Goal: Task Accomplishment & Management: Manage account settings

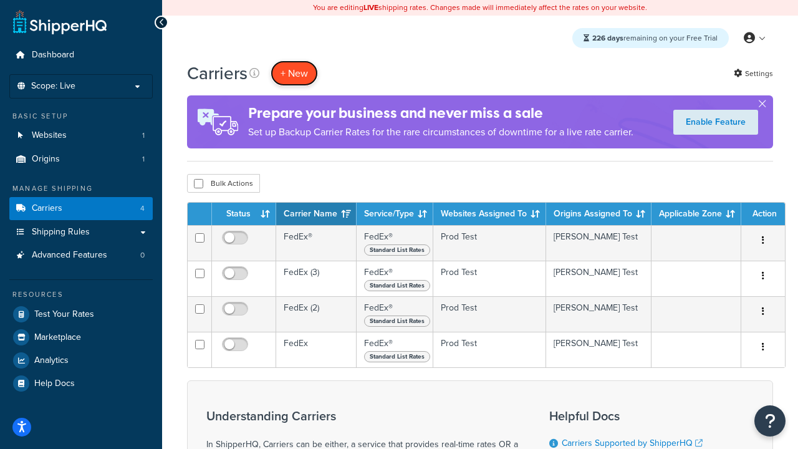
click at [294, 73] on button "+ New" at bounding box center [294, 73] width 47 height 26
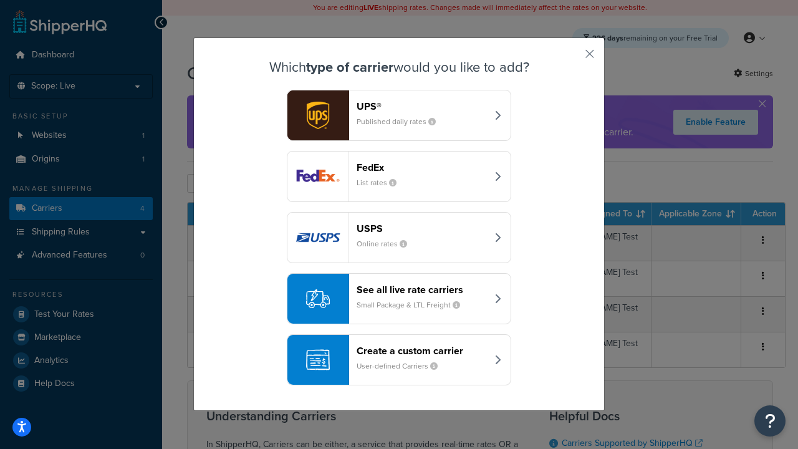
click at [399, 176] on div "FedEx List rates" at bounding box center [422, 176] width 130 height 30
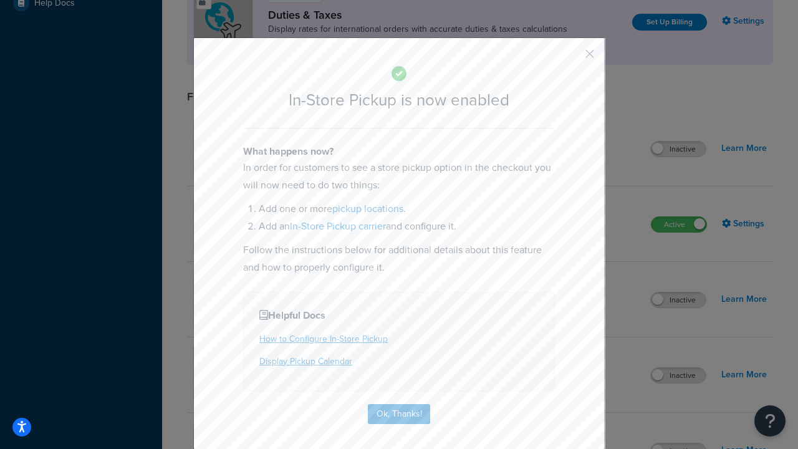
click at [571, 58] on button "button" at bounding box center [571, 58] width 3 height 3
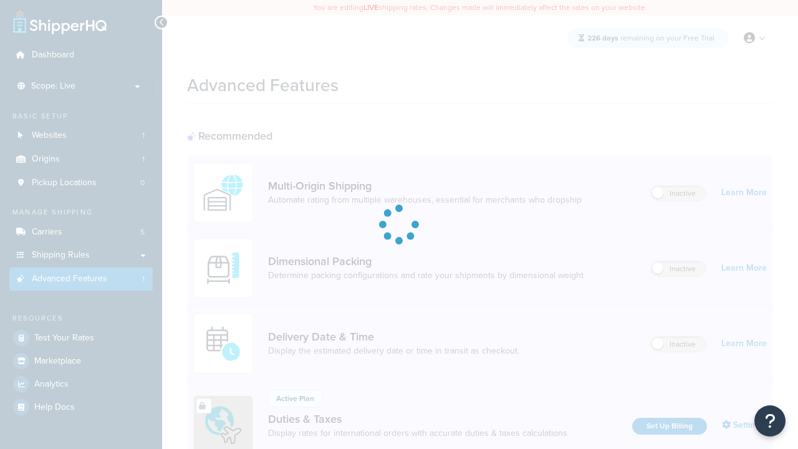
scroll to position [404, 0]
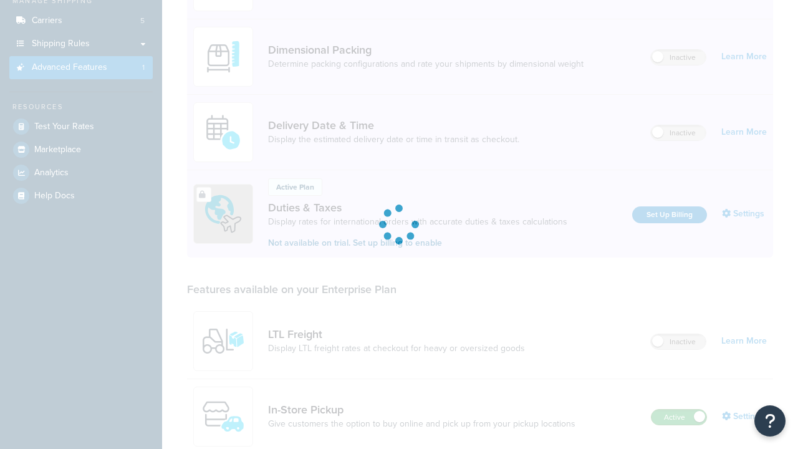
click at [679, 410] on label "Active" at bounding box center [678, 417] width 55 height 15
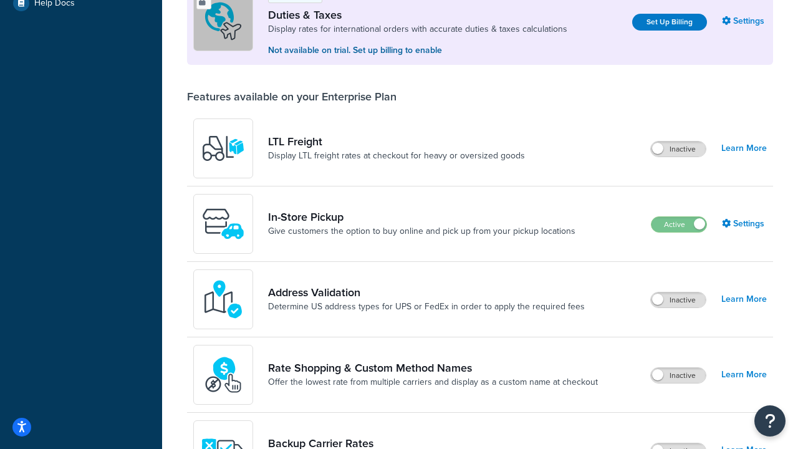
scroll to position [380, 0]
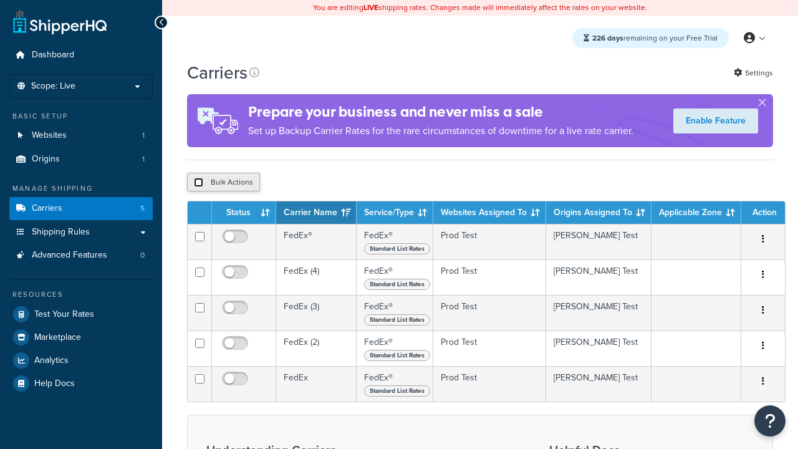
click at [198, 184] on input "checkbox" at bounding box center [198, 182] width 9 height 9
checkbox input "true"
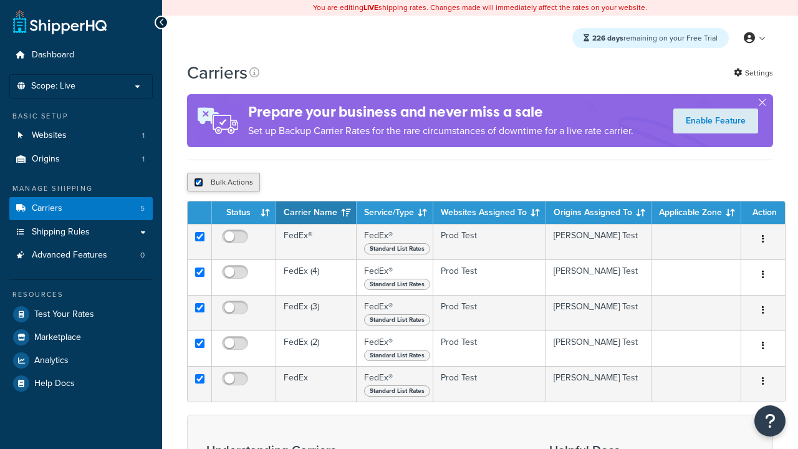
checkbox input "true"
click at [0, 0] on button "Delete" at bounding box center [0, 0] width 0 height 0
